Goal: Book appointment/travel/reservation

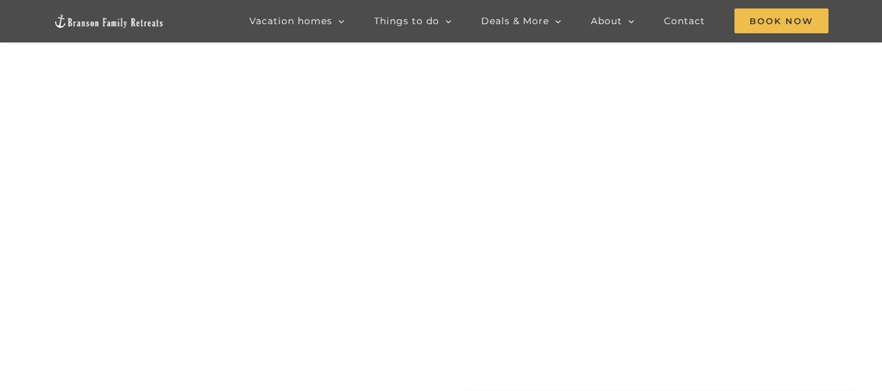
scroll to position [49, 0]
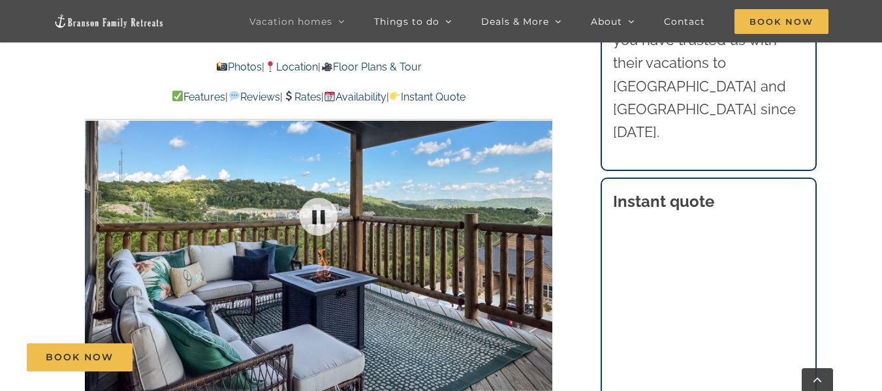
scroll to position [852, 0]
click at [339, 199] on link at bounding box center [318, 216] width 52 height 52
click at [324, 194] on link at bounding box center [318, 216] width 52 height 52
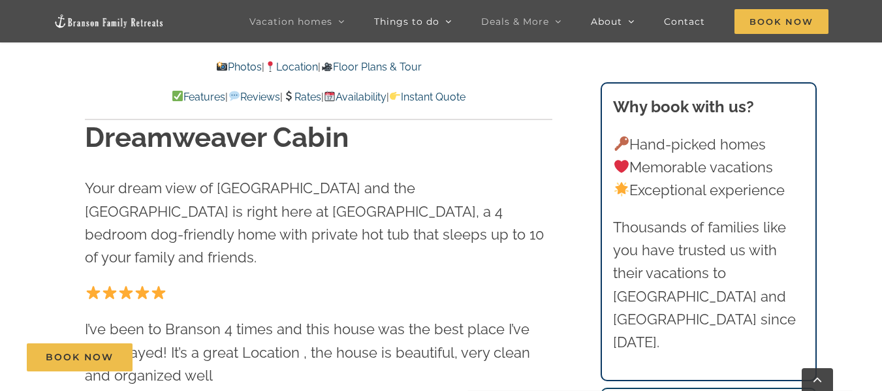
scroll to position [418, 0]
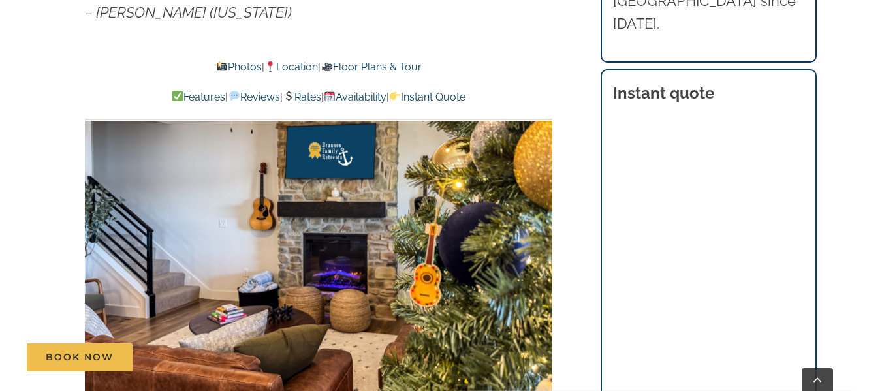
scroll to position [770, 0]
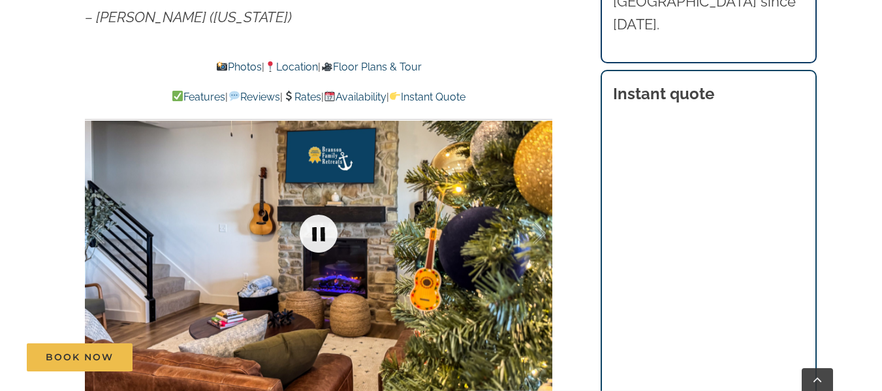
click at [317, 239] on link at bounding box center [318, 234] width 52 height 52
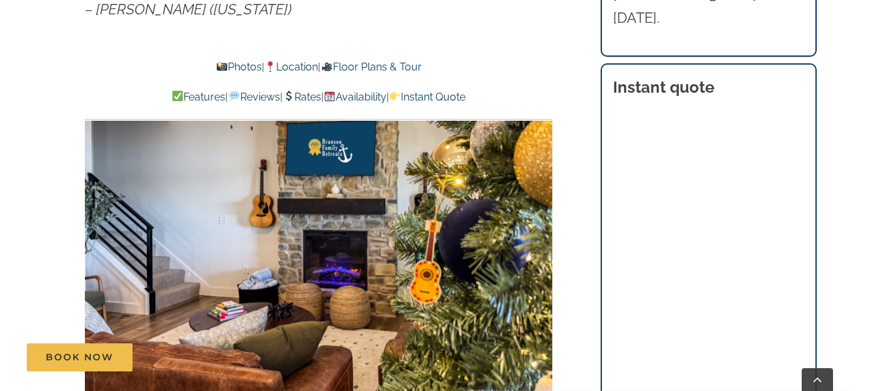
scroll to position [772, 0]
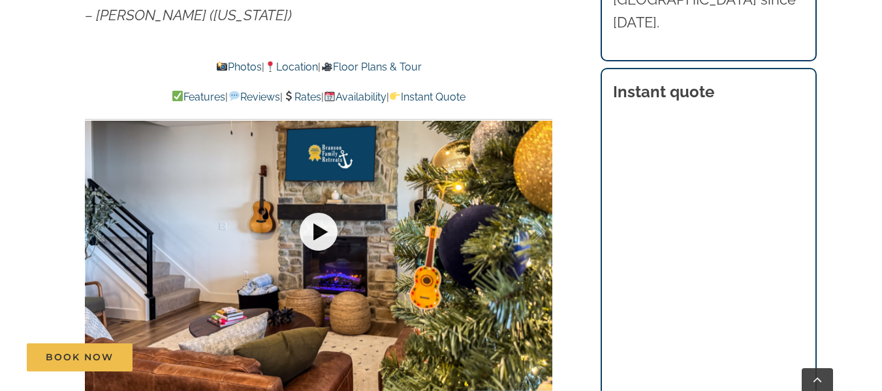
click at [304, 234] on link at bounding box center [318, 232] width 52 height 52
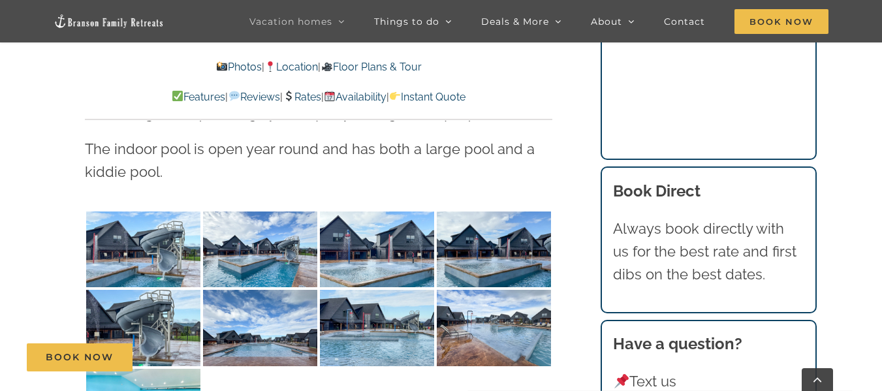
scroll to position [2791, 0]
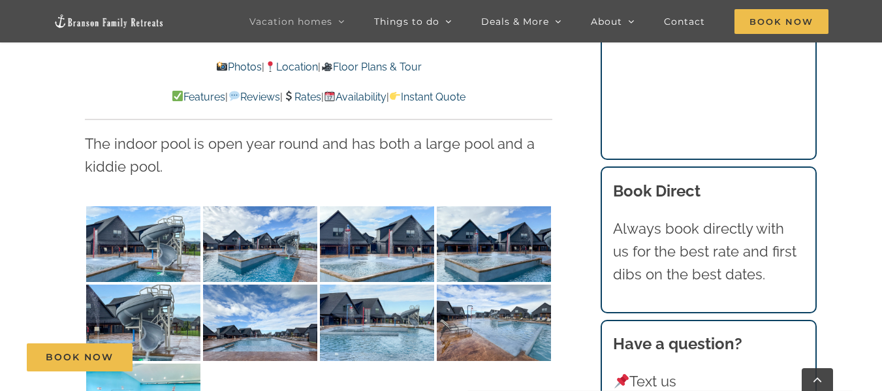
click at [308, 97] on link "Rates" at bounding box center [302, 97] width 39 height 12
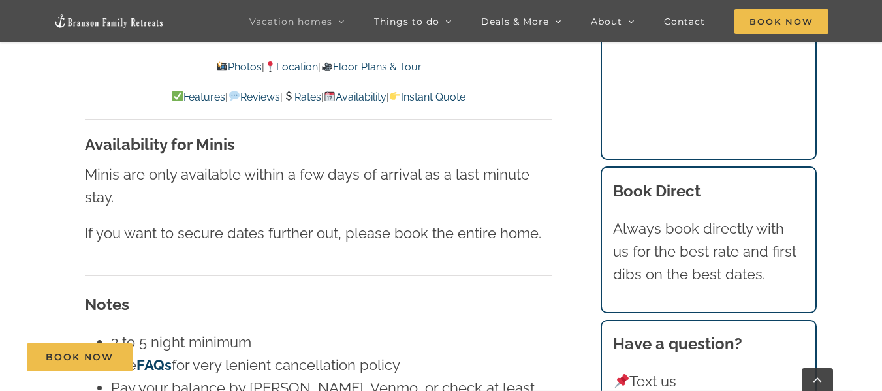
scroll to position [7954, 0]
